Goal: Transaction & Acquisition: Purchase product/service

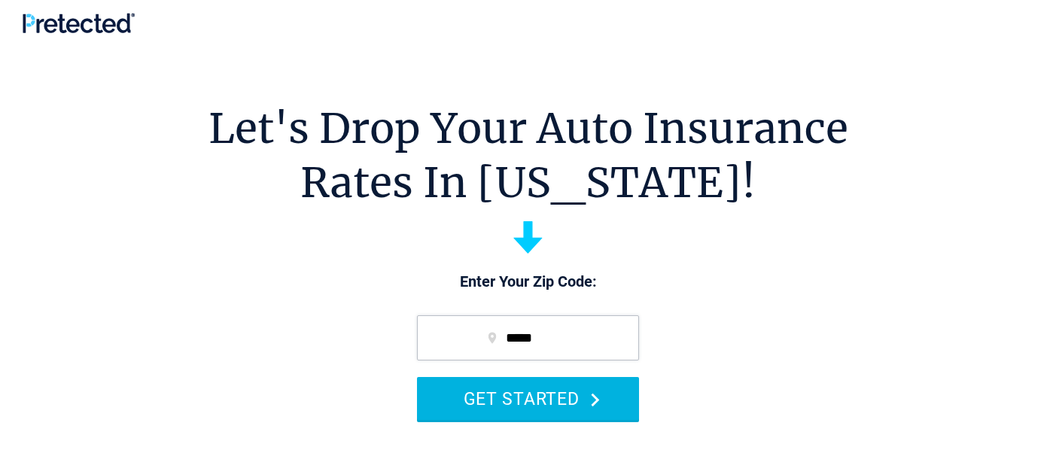
click at [537, 399] on button "GET STARTED" at bounding box center [528, 398] width 222 height 43
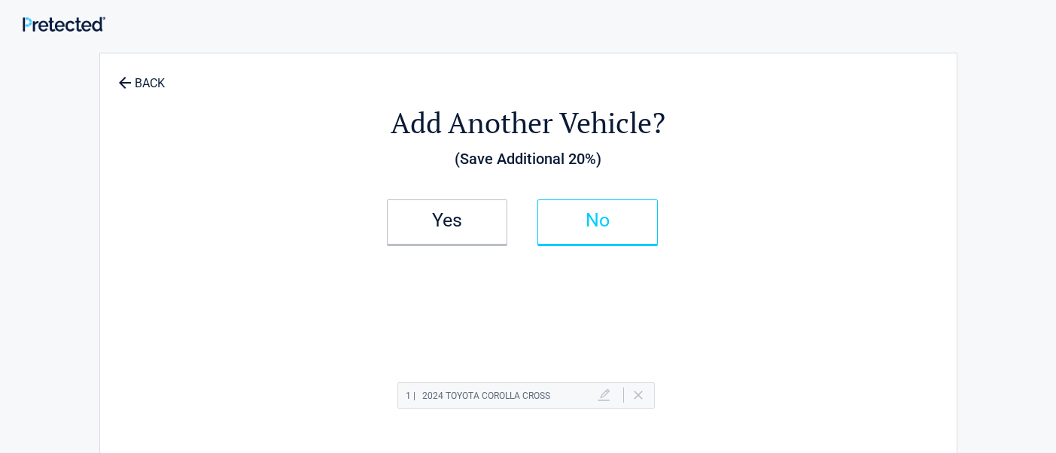
click at [594, 207] on link "No" at bounding box center [597, 221] width 120 height 45
